Goal: Find specific page/section: Find specific page/section

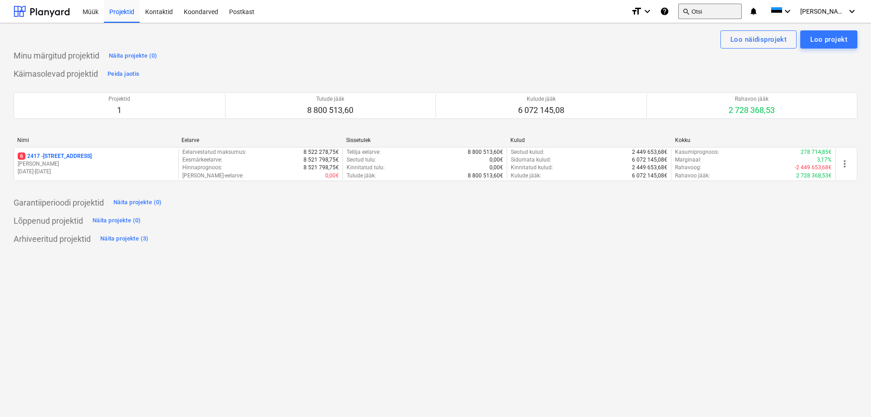
click at [741, 12] on button "search Otsi" at bounding box center [709, 11] width 63 height 15
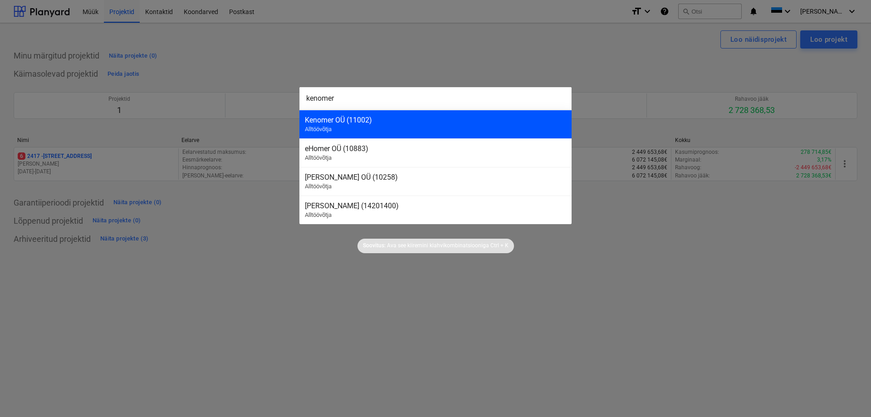
type input "kenomer"
click at [333, 120] on div "Kenomer OÜ (11002)" at bounding box center [435, 120] width 261 height 9
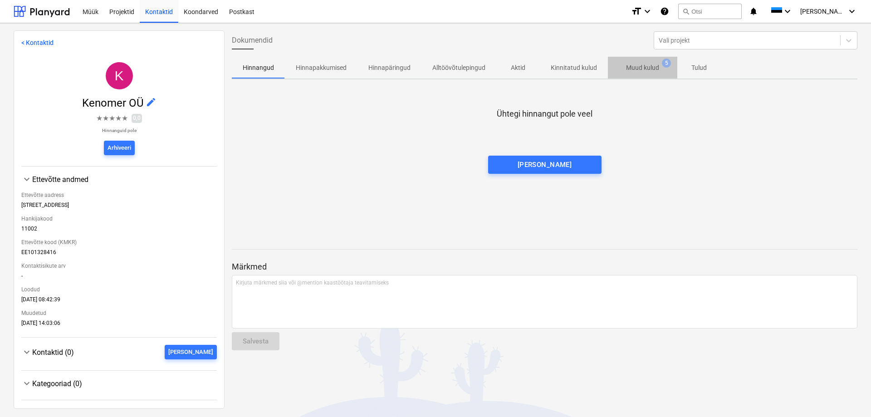
click at [640, 69] on p "Muud kulud" at bounding box center [642, 68] width 33 height 10
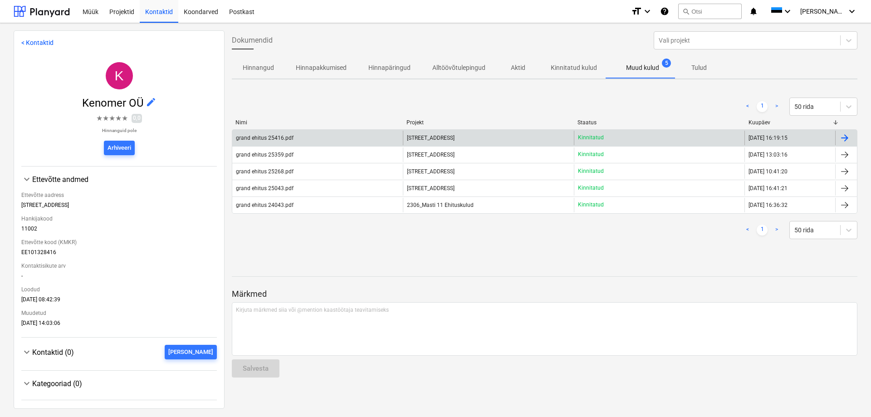
click at [260, 137] on div "grand ehitus 25416.pdf" at bounding box center [265, 138] width 58 height 6
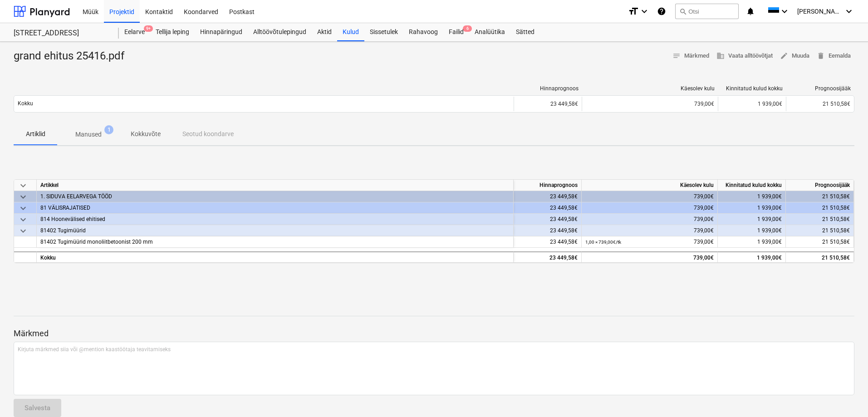
click at [99, 136] on p "Manused" at bounding box center [88, 135] width 26 height 10
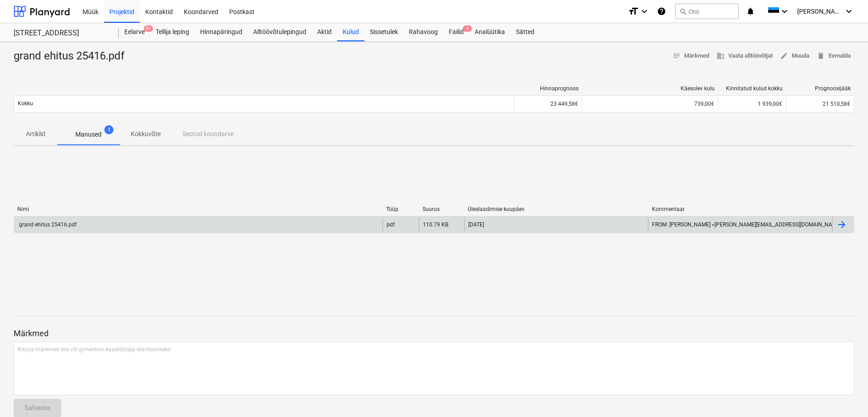
click at [49, 224] on div "grand ehitus 25416.pdf" at bounding box center [47, 224] width 59 height 6
